Goal: Find specific page/section: Find specific page/section

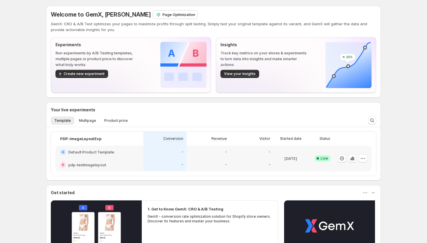
click at [107, 152] on h2 "Default Product Template" at bounding box center [91, 152] width 46 height 6
